Goal: Transaction & Acquisition: Purchase product/service

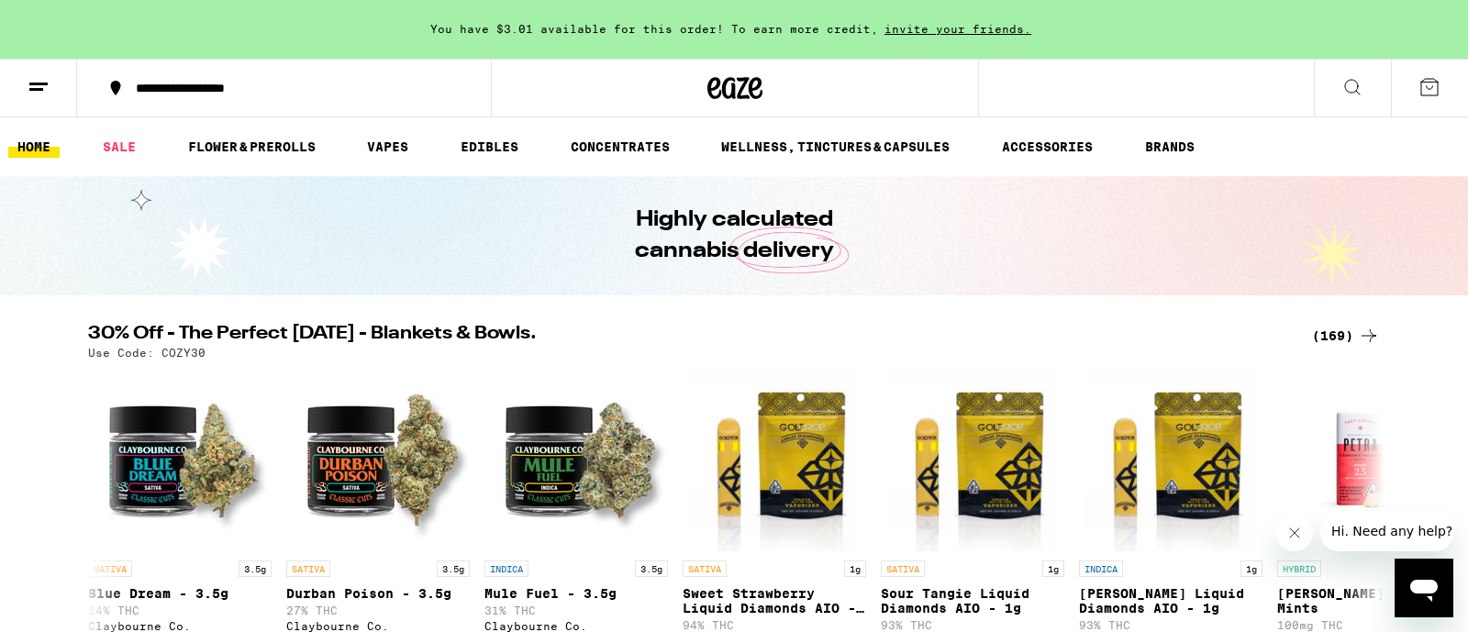
click at [1359, 91] on icon at bounding box center [1352, 87] width 22 height 22
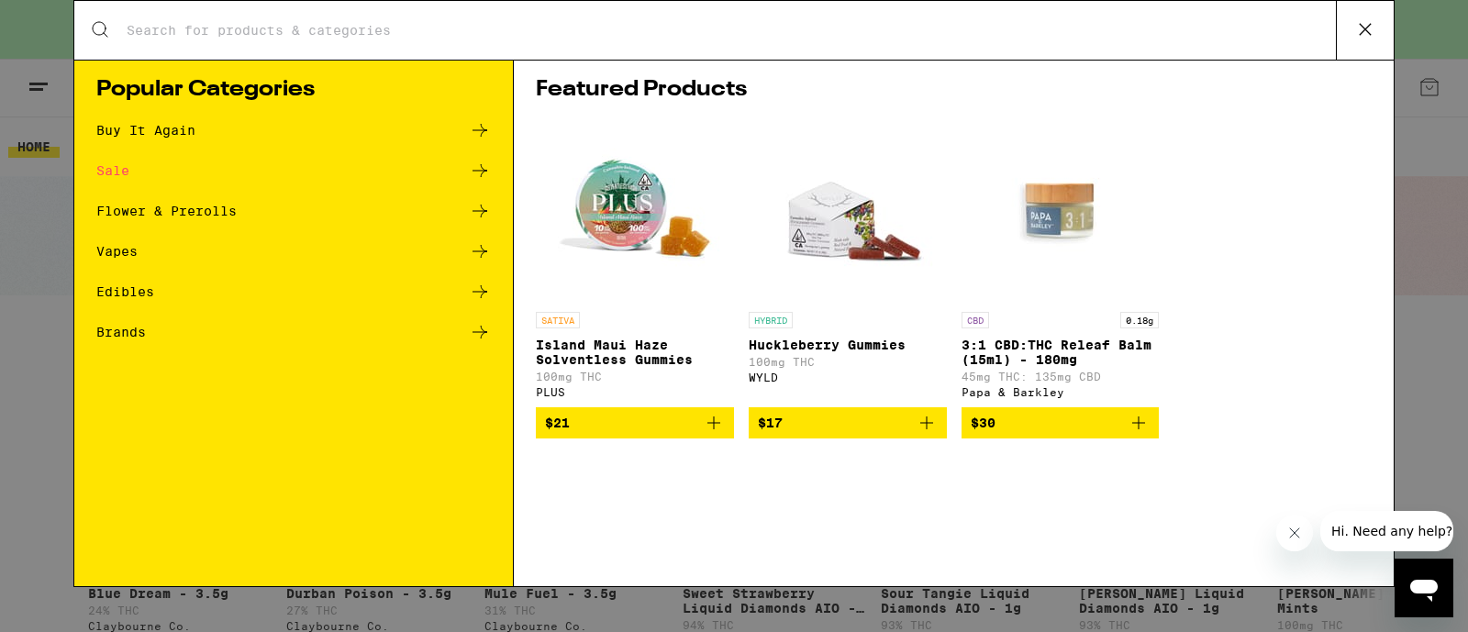
click at [872, 39] on input "Search for Products" at bounding box center [731, 30] width 1210 height 17
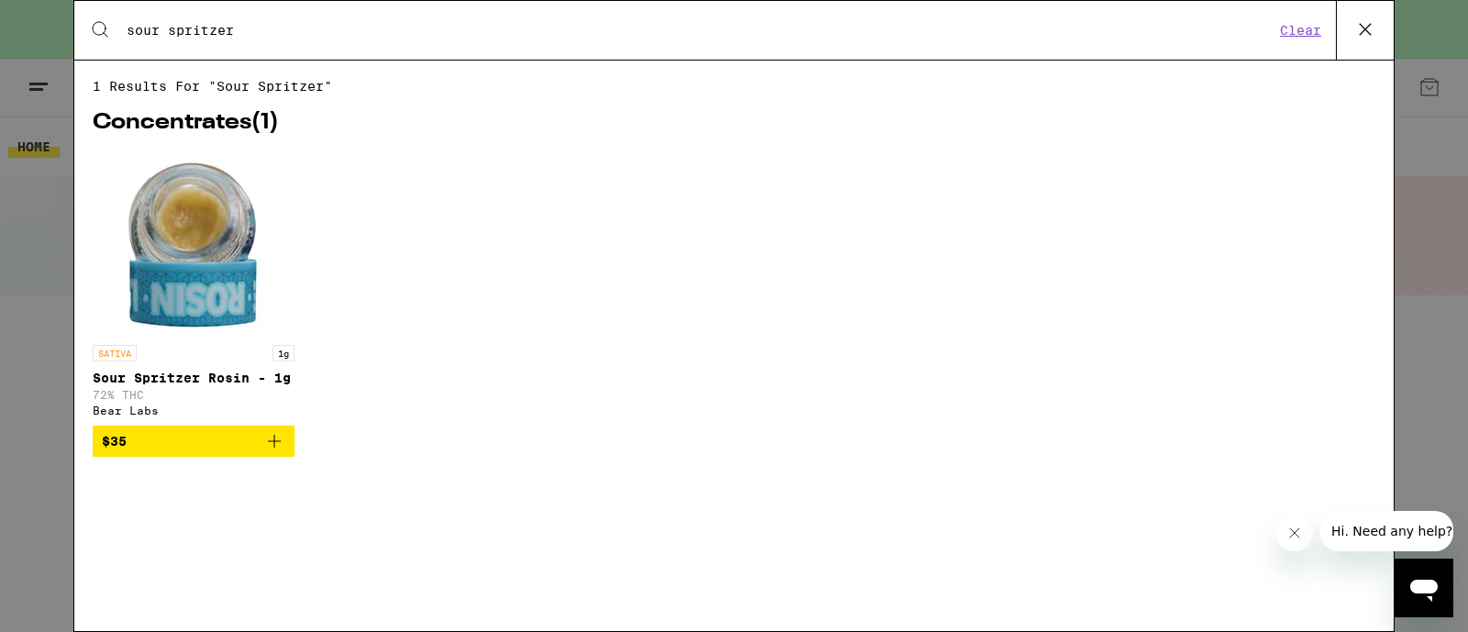
click at [316, 34] on input "sour spritzer" at bounding box center [700, 30] width 1148 height 17
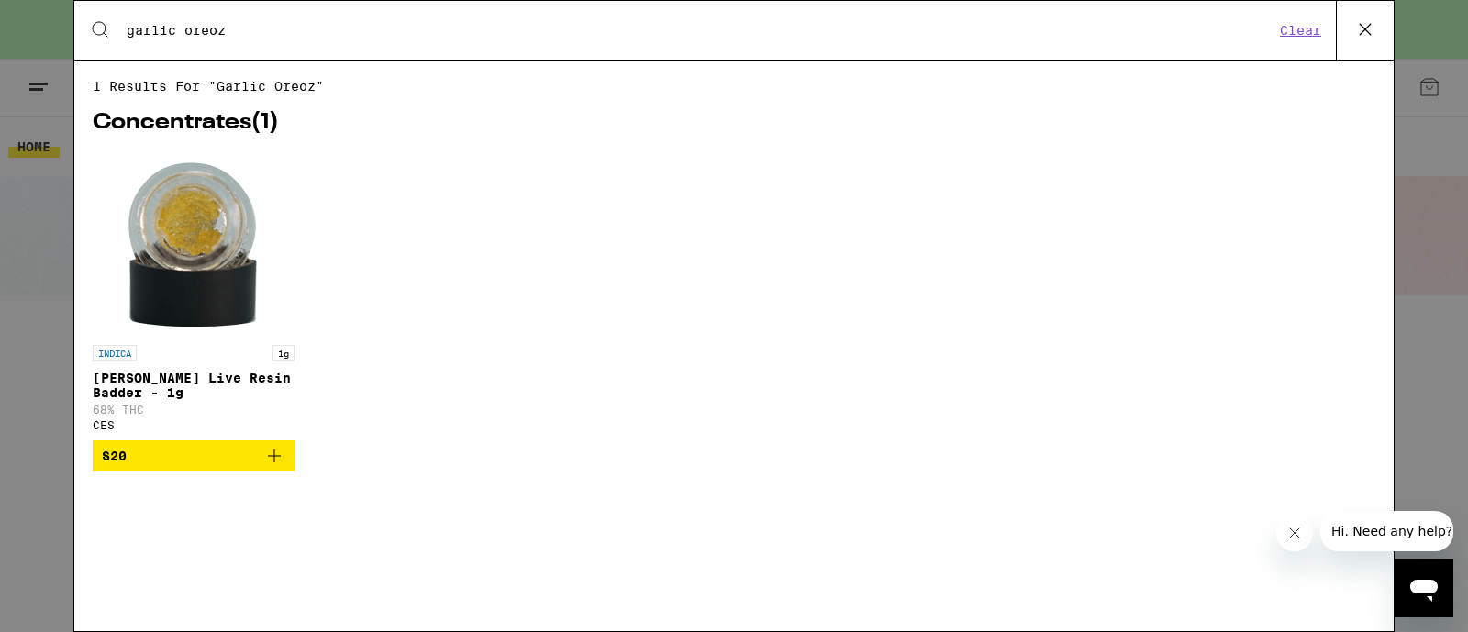
click at [1083, 35] on input "garlic oreoz" at bounding box center [700, 30] width 1148 height 17
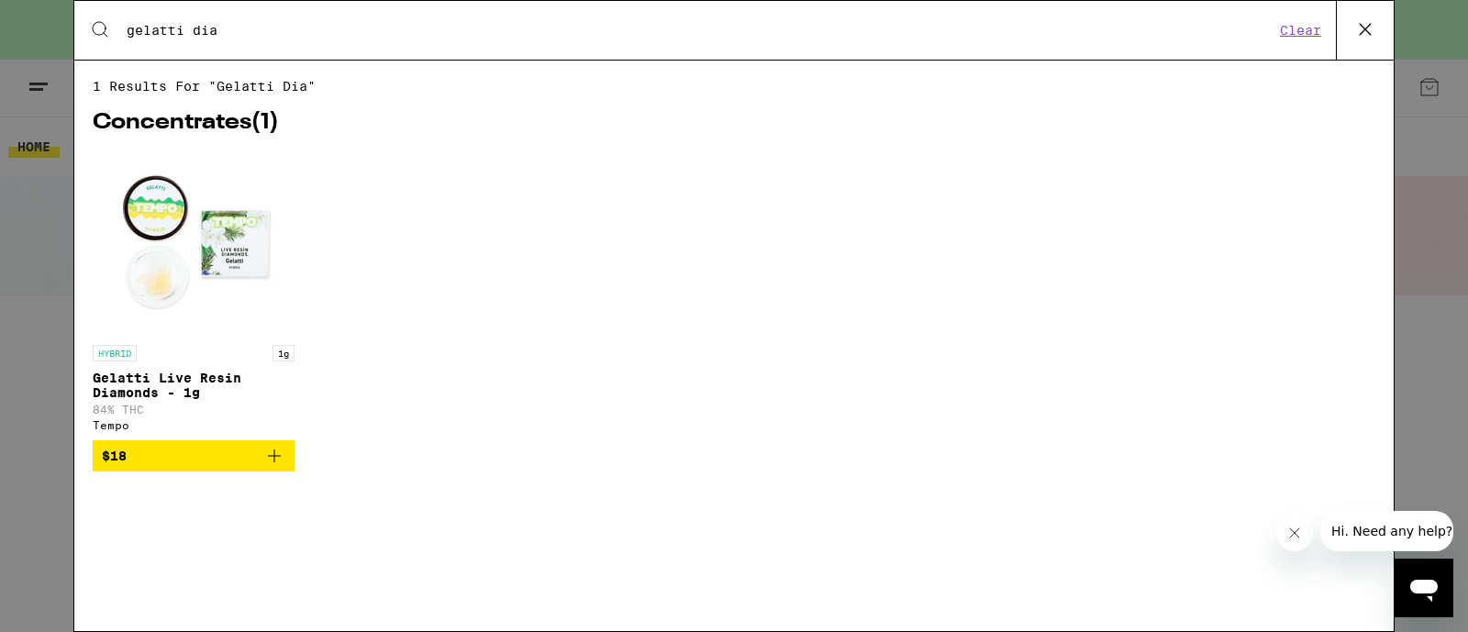
type input "gelatti di"
click at [254, 30] on input "gelatti di" at bounding box center [700, 30] width 1148 height 17
